Goal: Find specific fact: Find specific fact

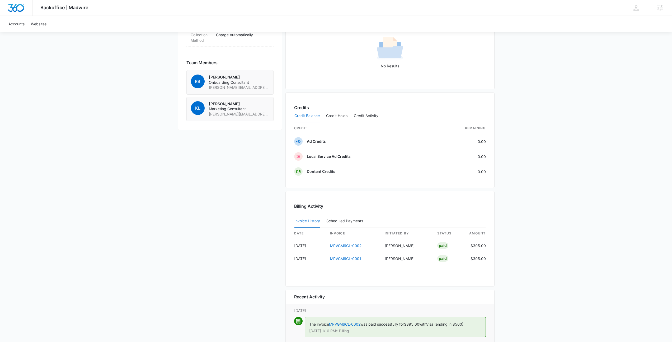
scroll to position [383, 0]
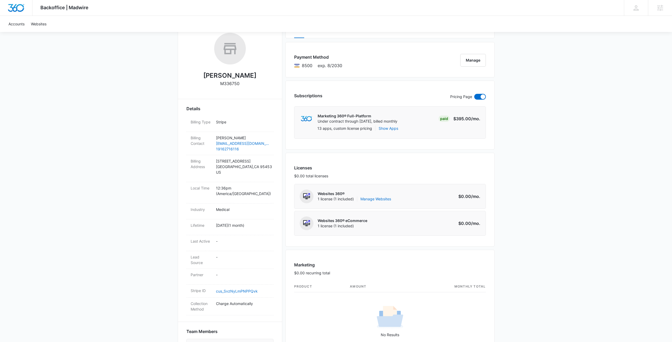
scroll to position [0, 0]
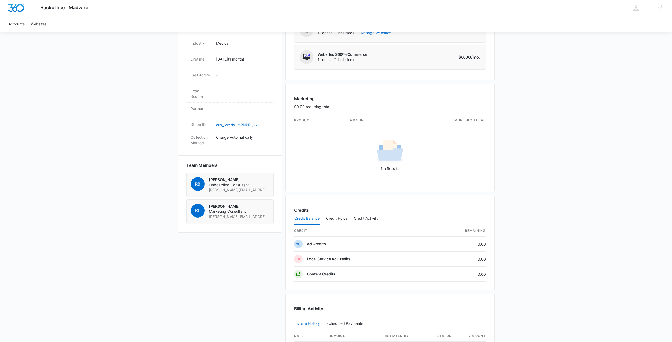
scroll to position [257, 0]
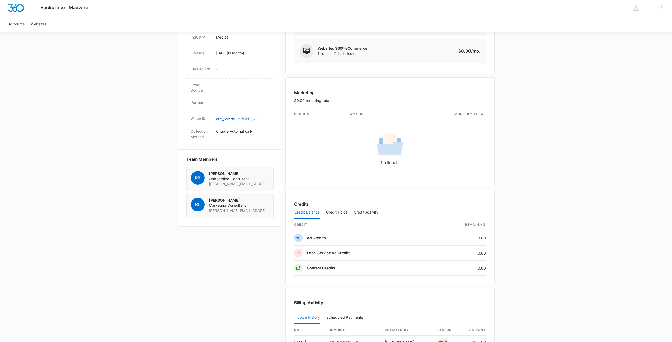
click at [526, 206] on div "Backoffice | Madwire Apps Settings KL Kyle Lewis kyle.lewis@marketing360.com My…" at bounding box center [336, 105] width 672 height 725
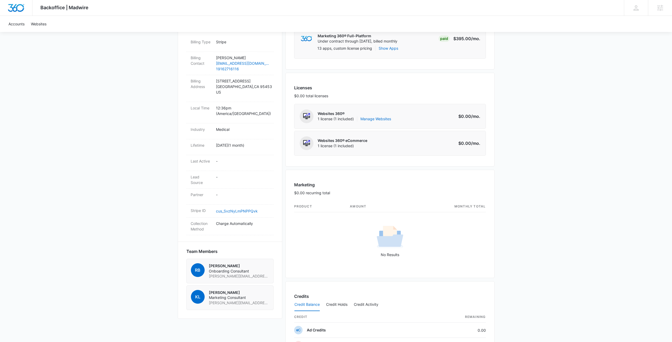
scroll to position [170, 0]
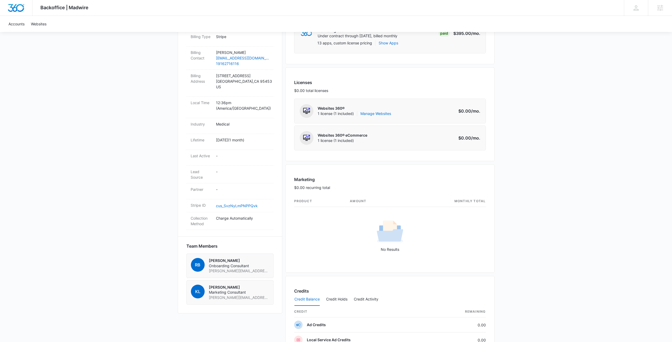
drag, startPoint x: 522, startPoint y: 226, endPoint x: 527, endPoint y: 225, distance: 5.4
click at [525, 226] on div "Backoffice | Madwire Apps Settings KL Kyle Lewis kyle.lewis@marketing360.com My…" at bounding box center [336, 192] width 672 height 725
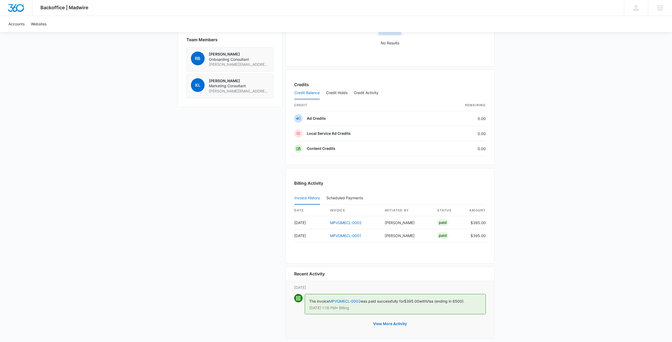
scroll to position [383, 0]
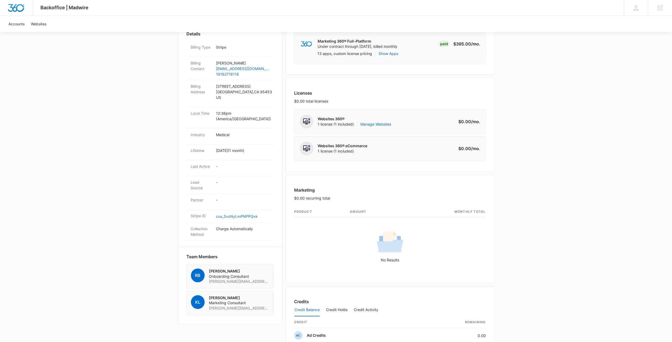
scroll to position [0, 0]
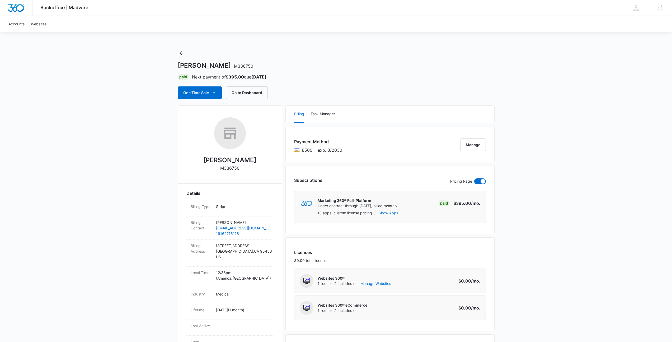
copy link "19162716116"
click at [229, 170] on p "M336750" at bounding box center [229, 168] width 19 height 6
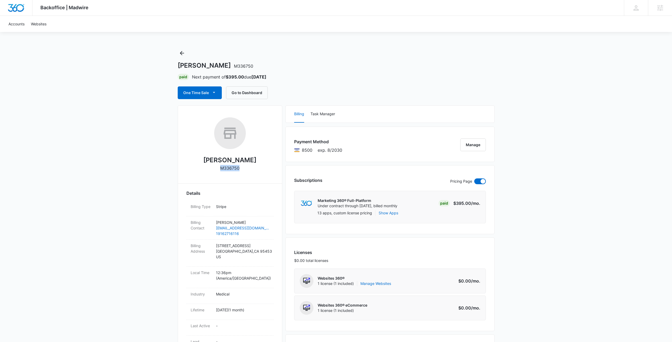
copy p "M336750"
